Goal: Complete application form

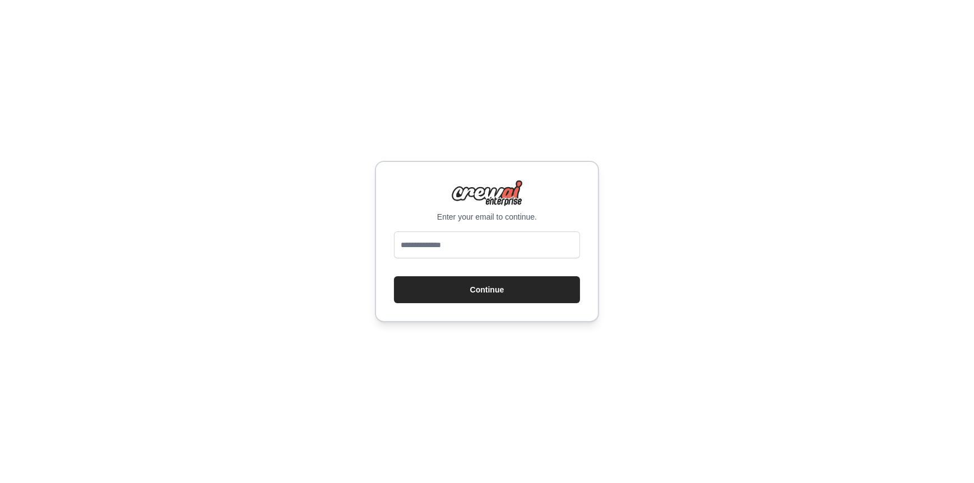
click at [647, 239] on div "Enter your email to continue. Continue" at bounding box center [487, 241] width 974 height 483
click at [556, 291] on button "Continue" at bounding box center [487, 289] width 186 height 27
click at [528, 241] on input "email" at bounding box center [487, 245] width 186 height 27
type input "**********"
click at [451, 302] on button "Continue" at bounding box center [487, 289] width 186 height 27
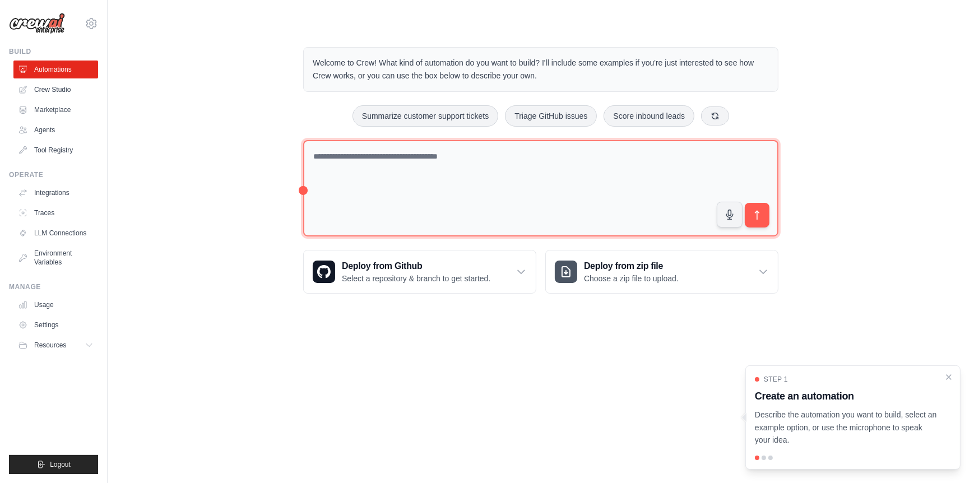
click at [486, 198] on textarea at bounding box center [540, 188] width 475 height 97
